Goal: Use online tool/utility: Utilize a website feature to perform a specific function

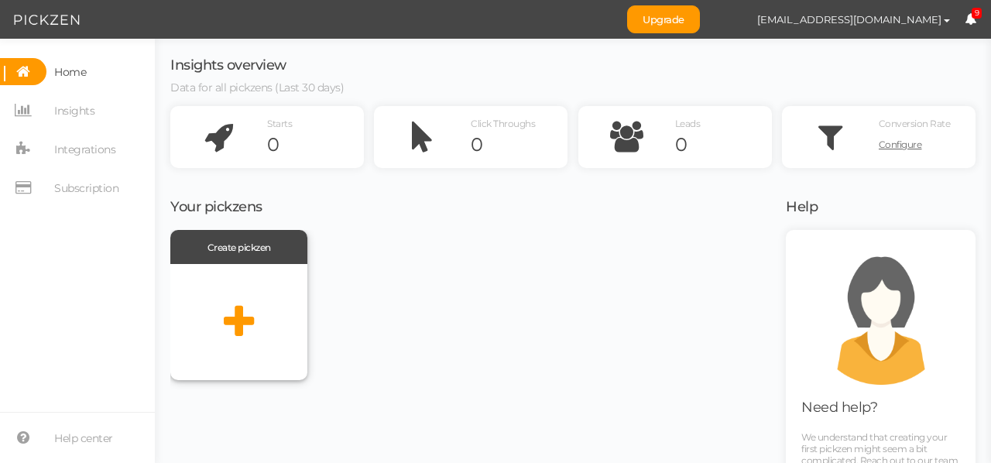
click at [240, 324] on icon at bounding box center [239, 322] width 30 height 39
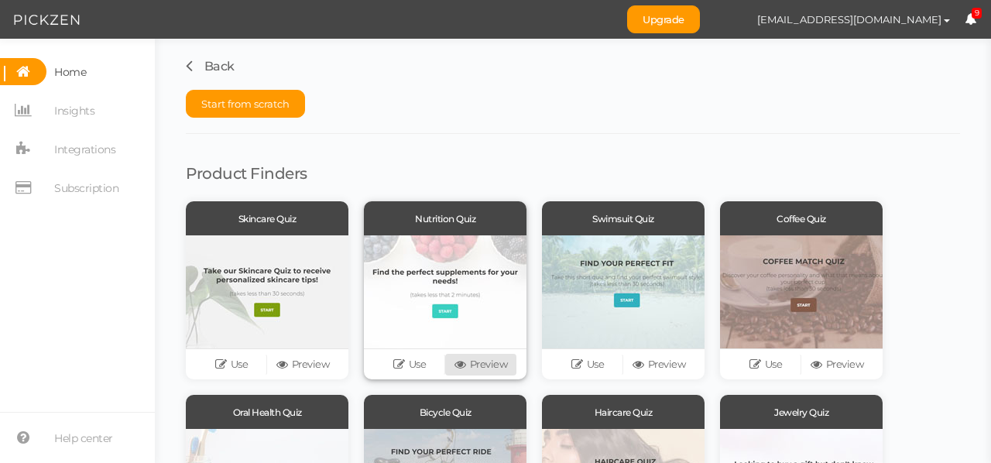
click at [463, 366] on icon at bounding box center [461, 364] width 15 height 12
click at [57, 73] on span "Home" at bounding box center [70, 72] width 32 height 25
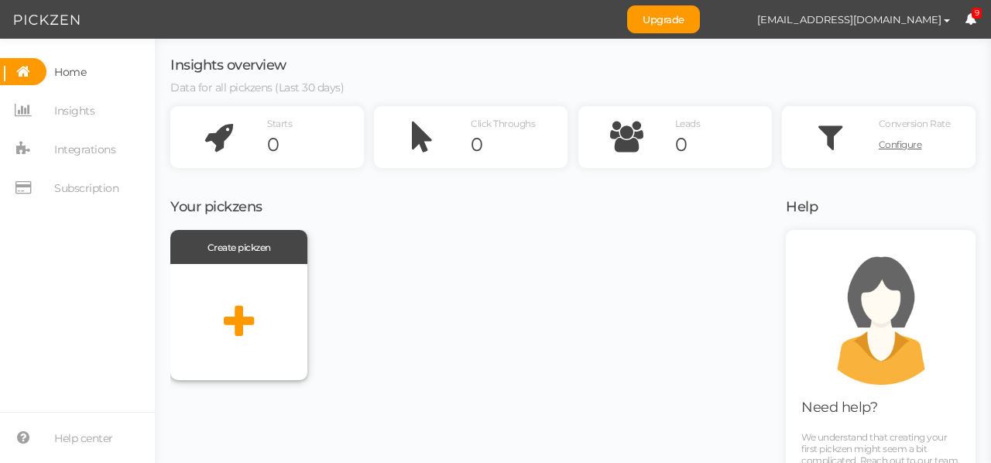
click at [251, 310] on icon at bounding box center [239, 322] width 30 height 39
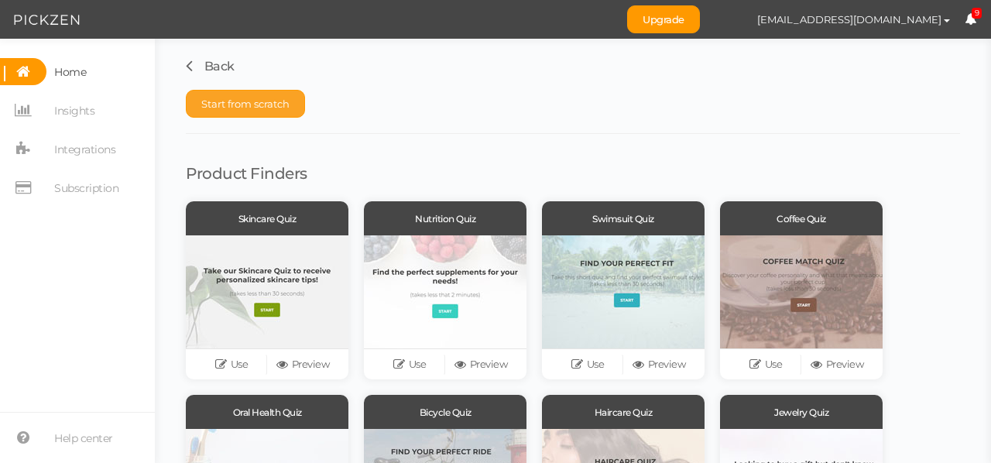
click at [233, 105] on span "Start from scratch" at bounding box center [245, 104] width 88 height 12
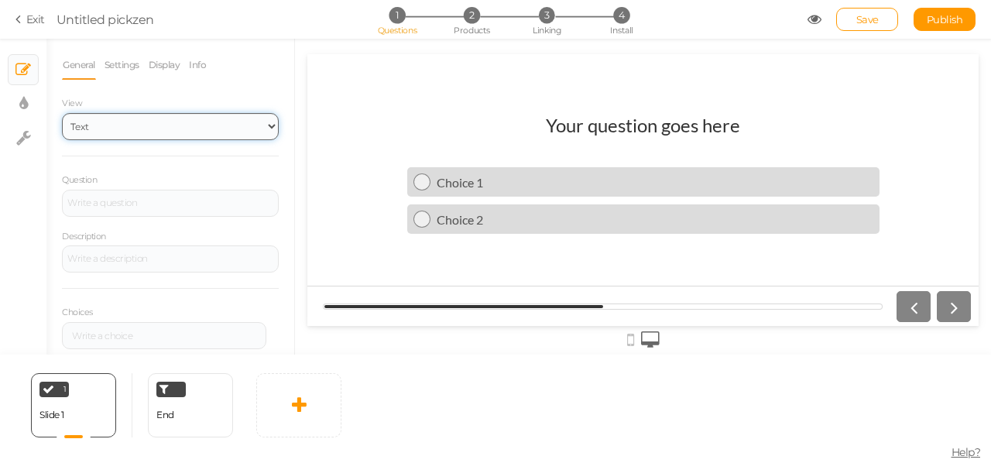
click at [163, 128] on select "Text Images Slider Dropdown" at bounding box center [170, 126] width 217 height 27
click at [62, 113] on select "Text Images Slider Dropdown" at bounding box center [170, 126] width 217 height 27
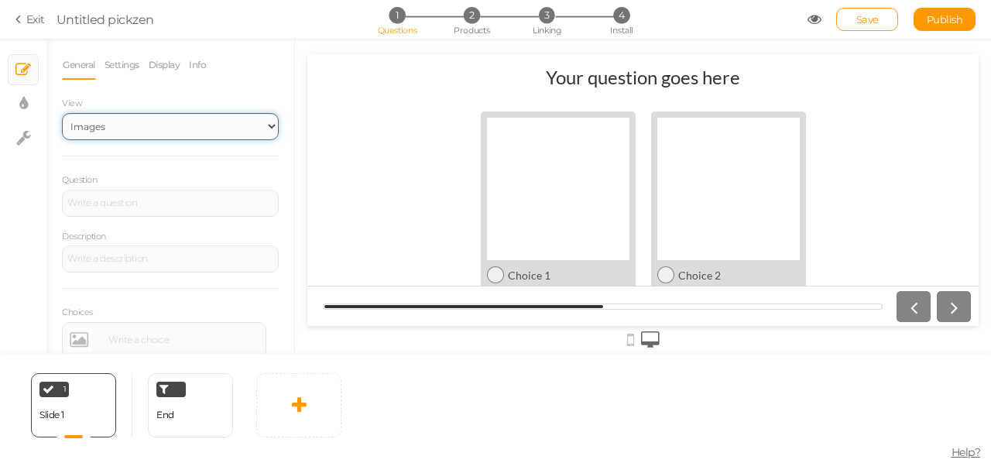
click at [119, 135] on select "Text Images Slider Dropdown" at bounding box center [170, 126] width 217 height 27
click at [62, 113] on select "Text Images Slider Dropdown" at bounding box center [170, 126] width 217 height 27
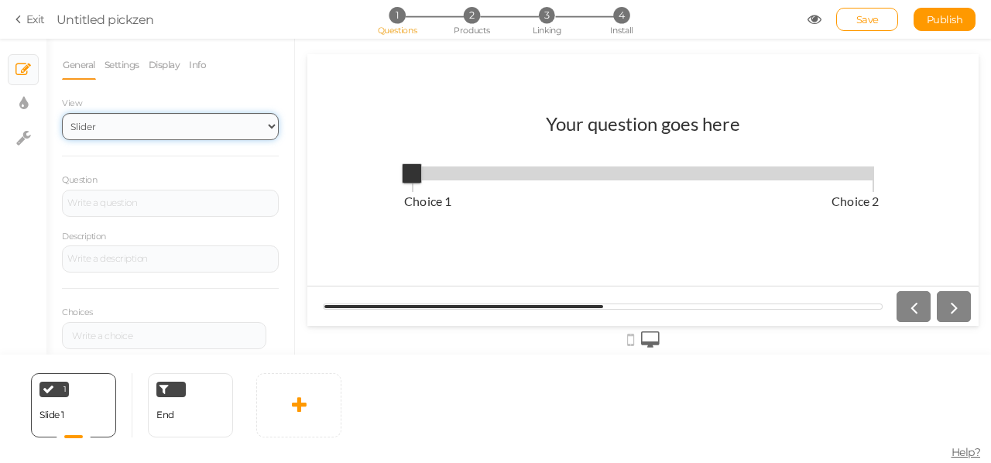
click at [163, 132] on select "Text Images Slider Dropdown" at bounding box center [170, 126] width 217 height 27
select select "1002"
click at [62, 113] on select "Text Images Slider Dropdown" at bounding box center [170, 126] width 217 height 27
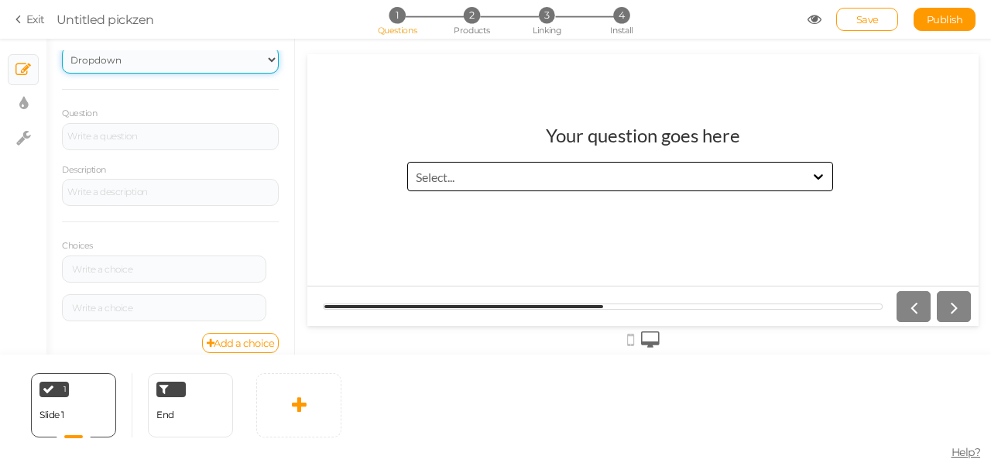
scroll to position [81, 0]
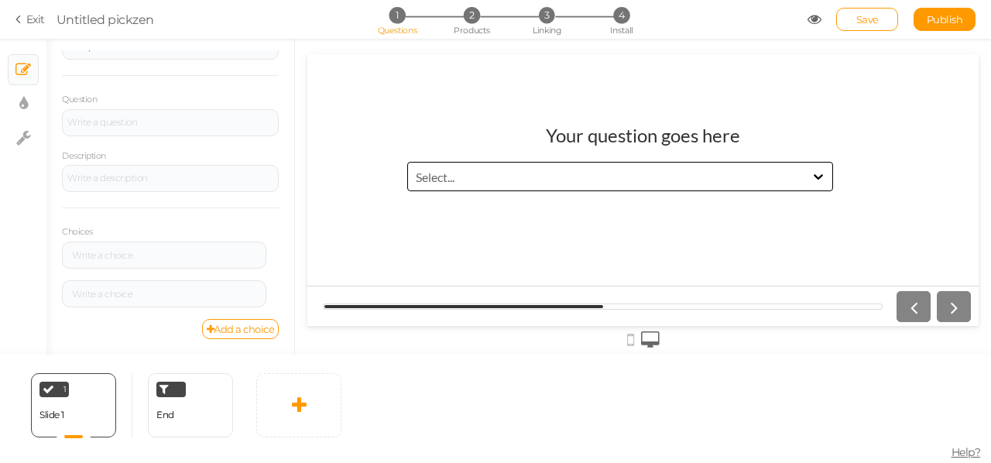
drag, startPoint x: 628, startPoint y: 348, endPoint x: 628, endPoint y: 339, distance: 9.3
click at [628, 348] on div at bounding box center [642, 339] width 671 height 26
click at [628, 339] on icon at bounding box center [630, 339] width 7 height 17
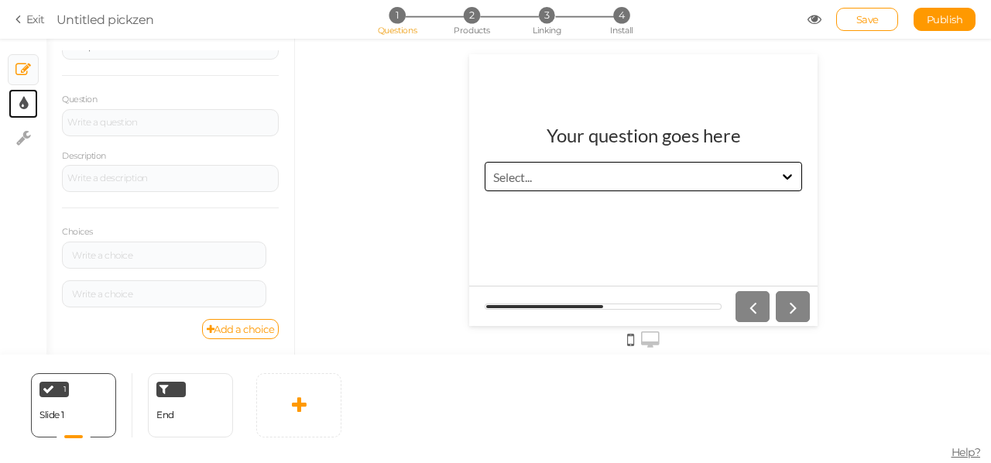
click at [32, 104] on link "× Display settings" at bounding box center [23, 103] width 29 height 29
select select "2"
select select "lato"
select select "fade"
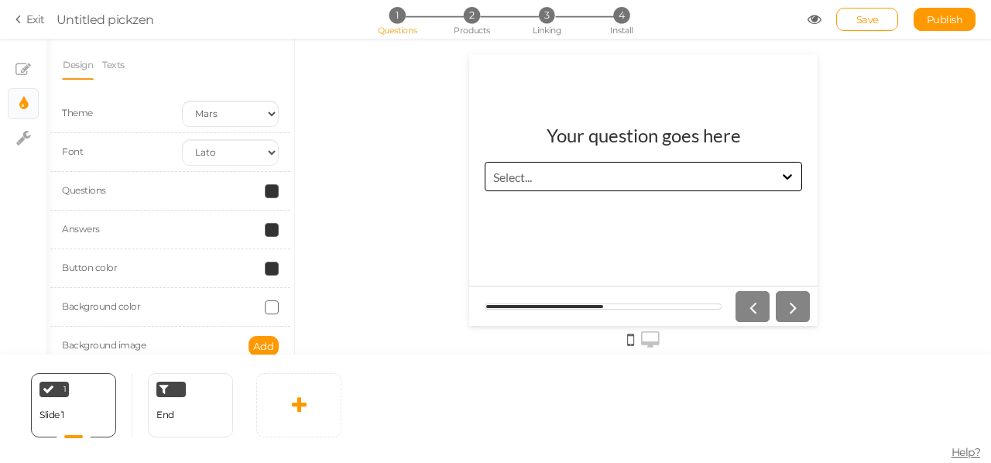
click at [265, 188] on span at bounding box center [272, 191] width 14 height 14
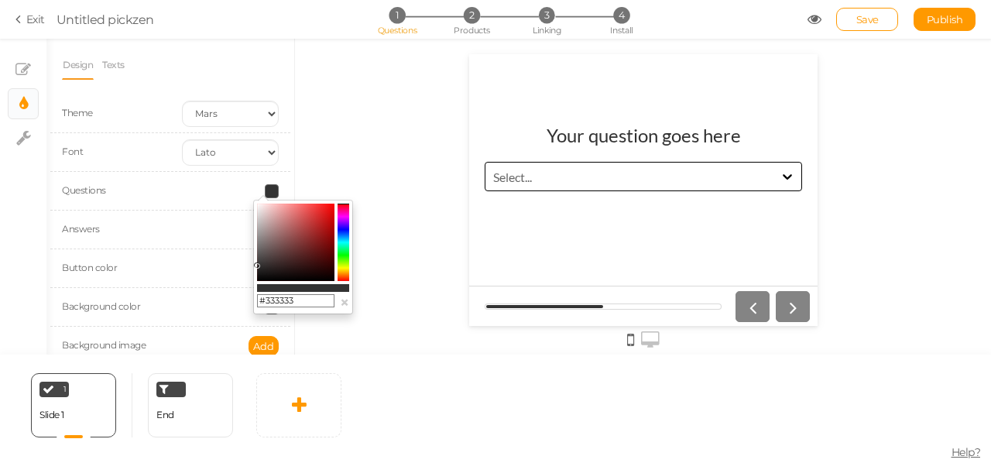
click at [265, 187] on span at bounding box center [272, 191] width 14 height 14
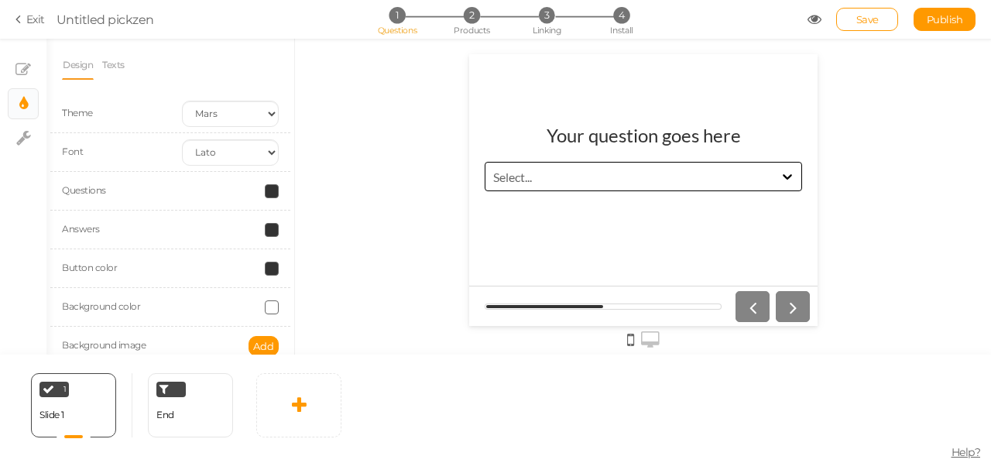
click at [167, 282] on div "Button color" at bounding box center [170, 268] width 240 height 39
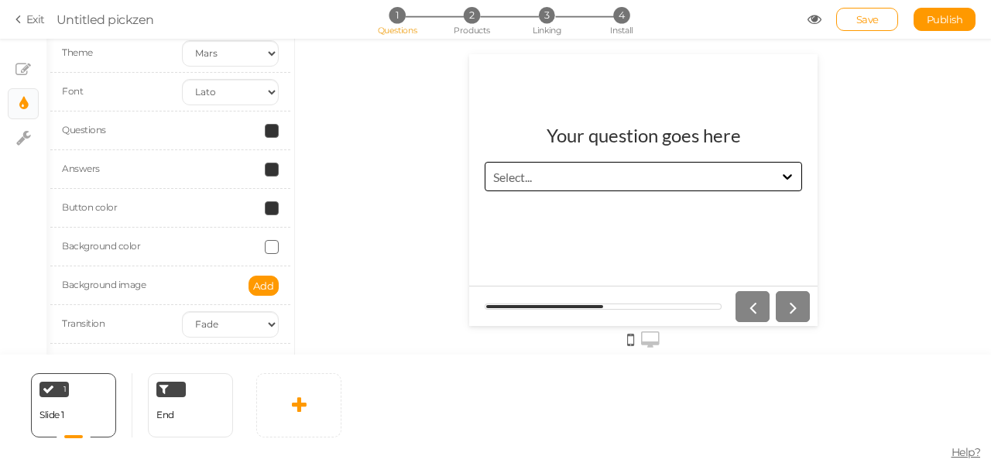
scroll to position [62, 0]
